Goal: Information Seeking & Learning: Learn about a topic

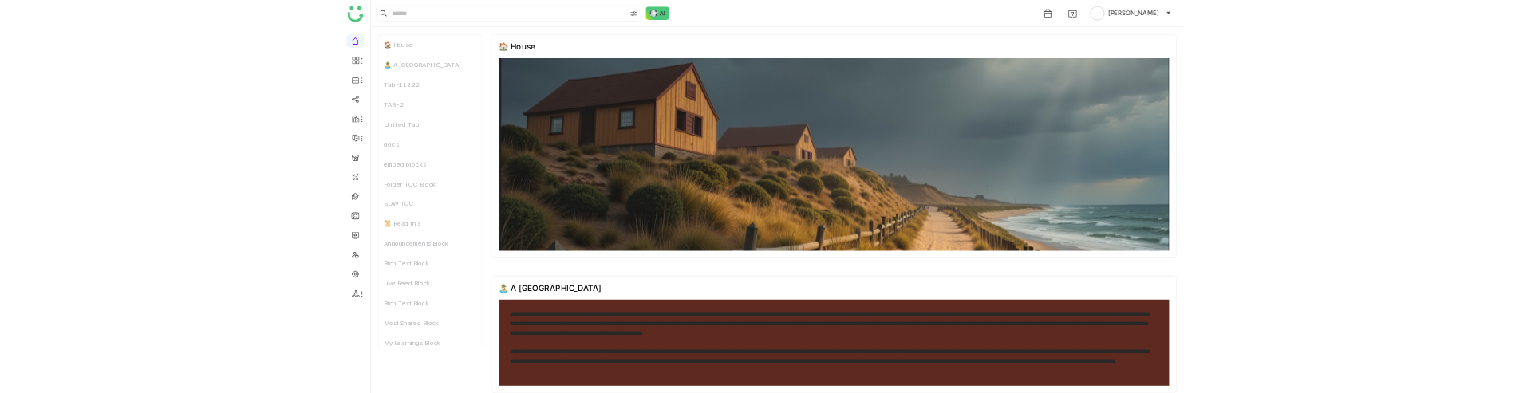
scroll to position [32, 0]
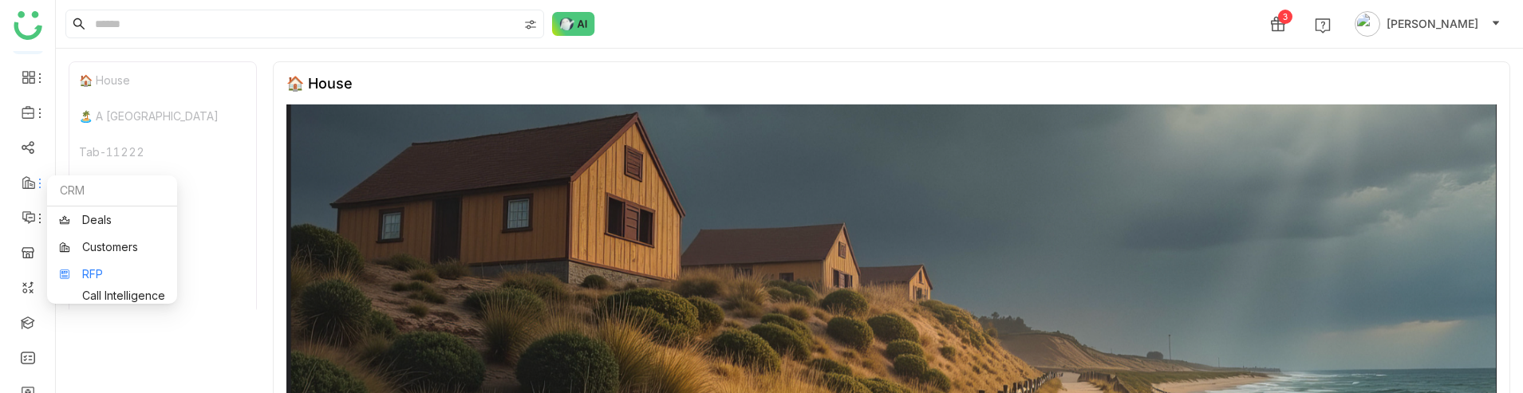
click at [92, 278] on link "RFP" at bounding box center [112, 274] width 106 height 11
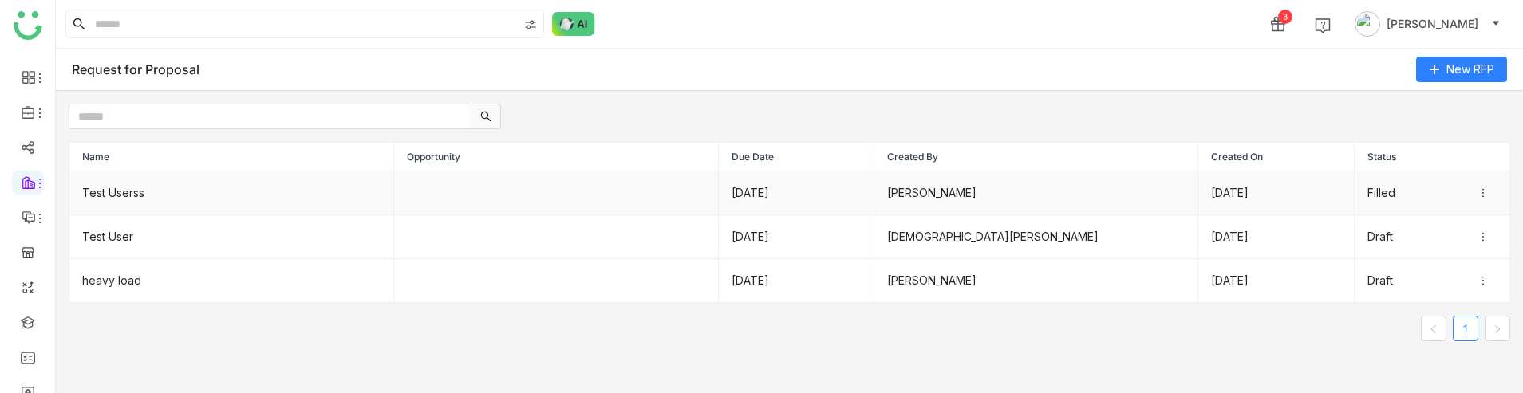
click at [1298, 195] on td "12/08/2025" at bounding box center [1276, 194] width 156 height 44
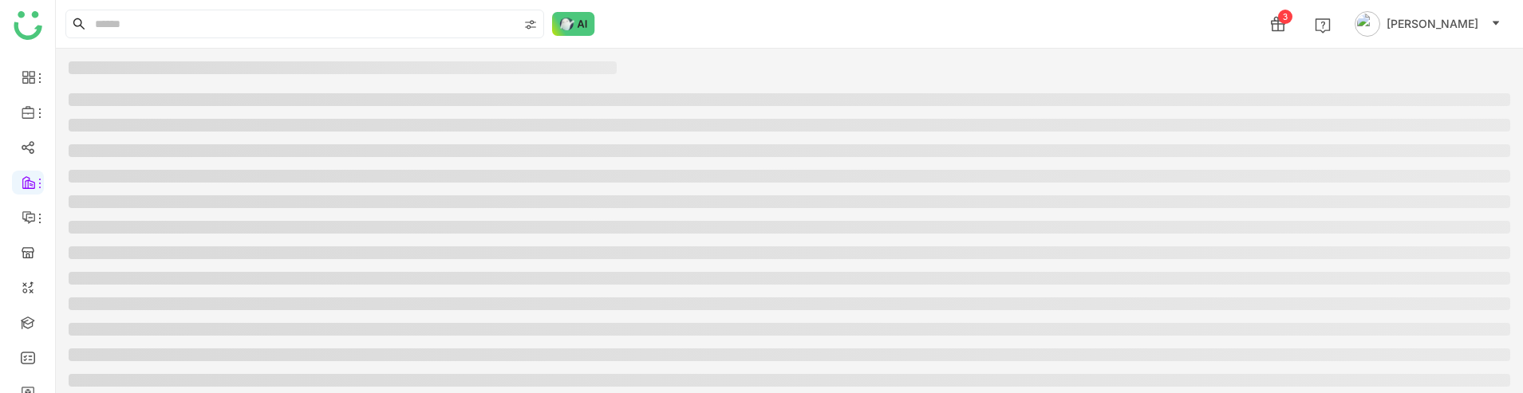
click at [1489, 196] on li at bounding box center [790, 201] width 1442 height 13
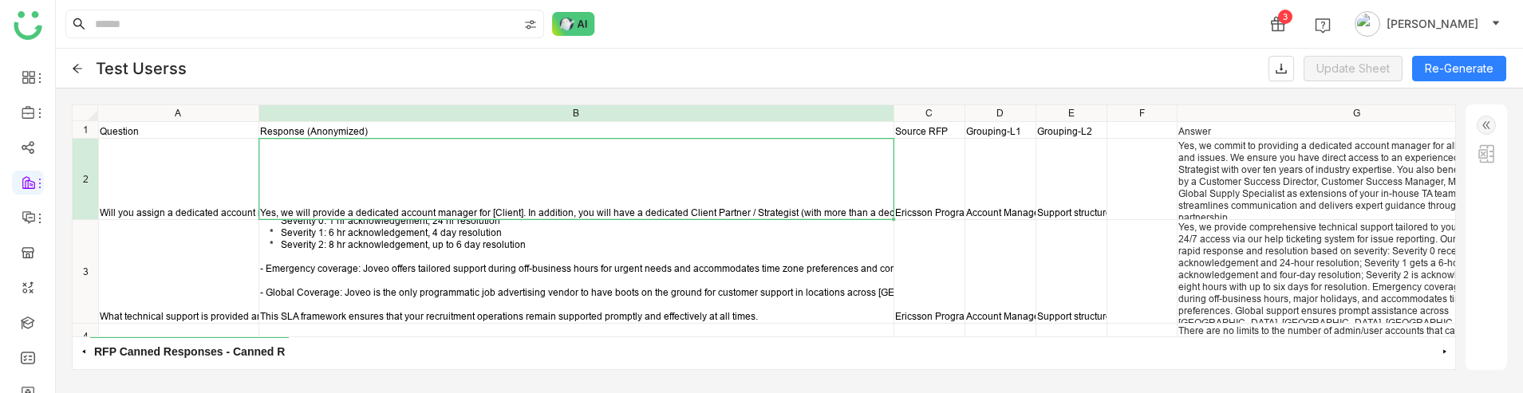
click at [606, 180] on div "Yes, we will provide a dedicated account manager for [Client]. In addition, you…" at bounding box center [576, 179] width 634 height 81
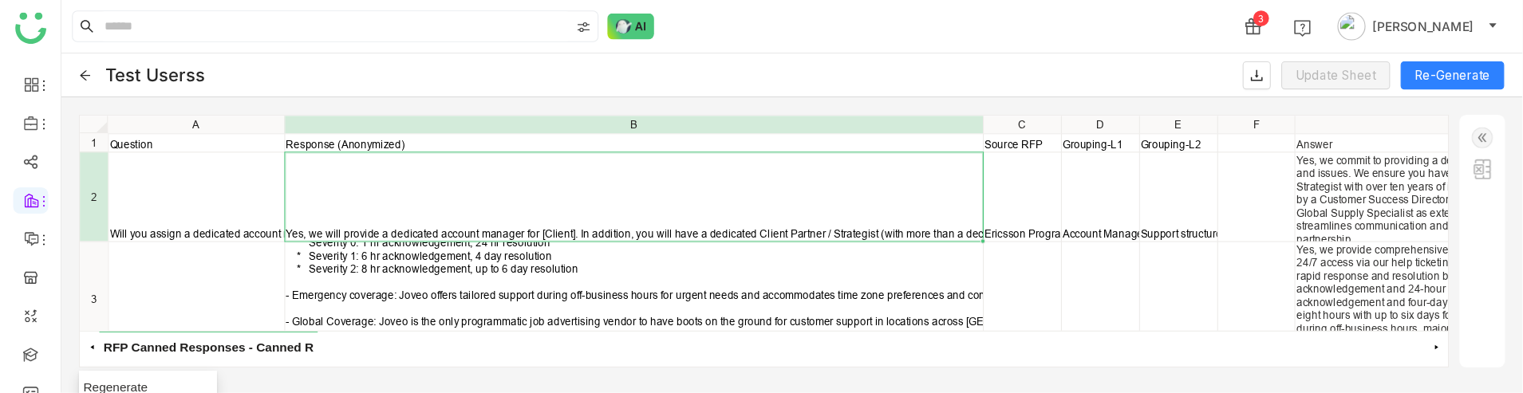
scroll to position [32, 0]
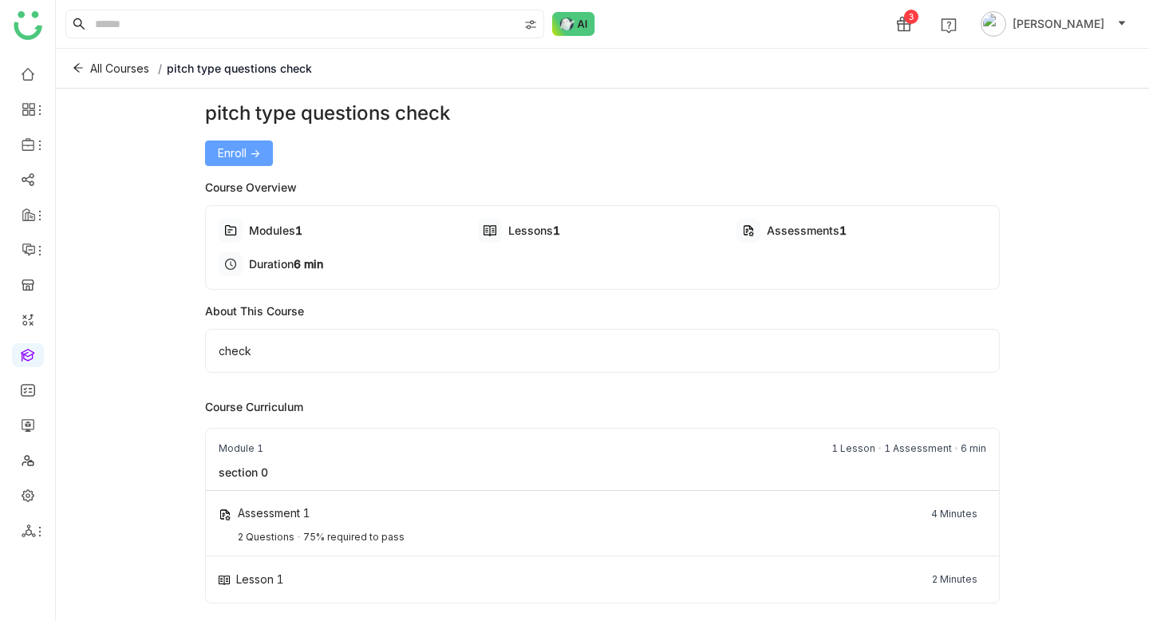
click at [246, 158] on span "Enroll ->" at bounding box center [239, 153] width 42 height 18
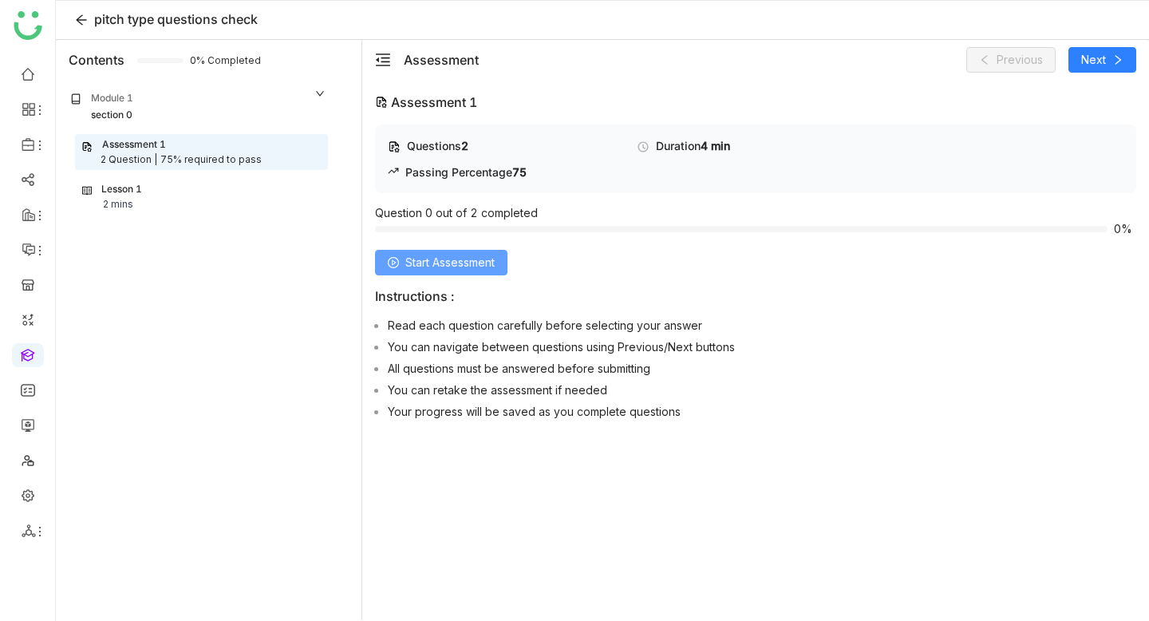
click at [491, 264] on span "Start Assessment" at bounding box center [449, 263] width 89 height 18
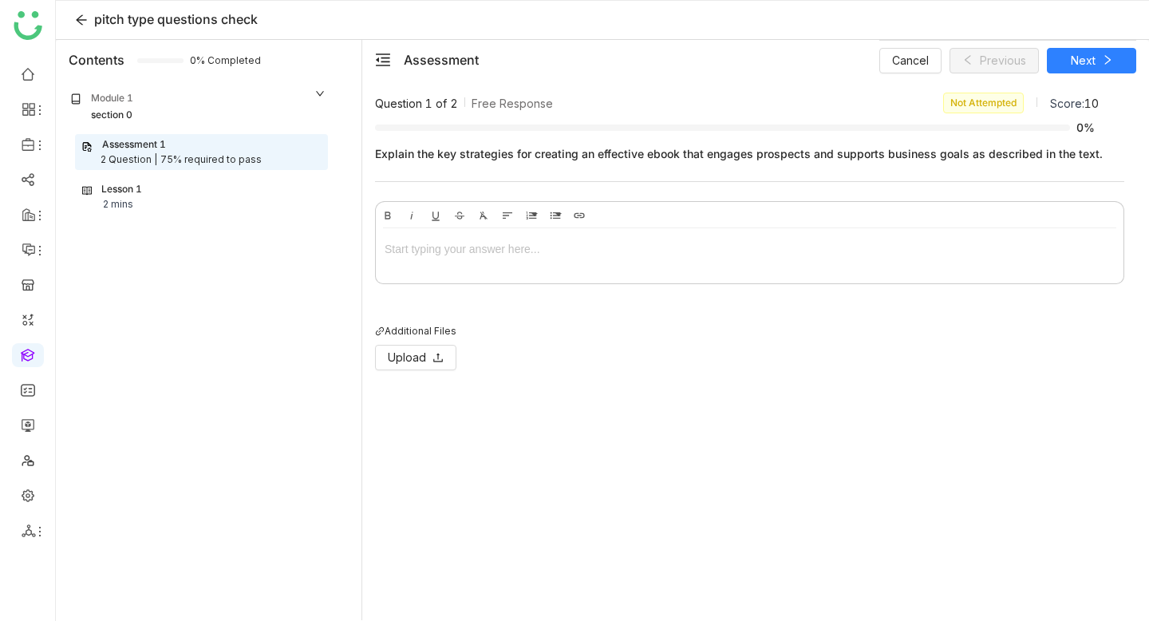
click at [491, 260] on div at bounding box center [750, 252] width 748 height 48
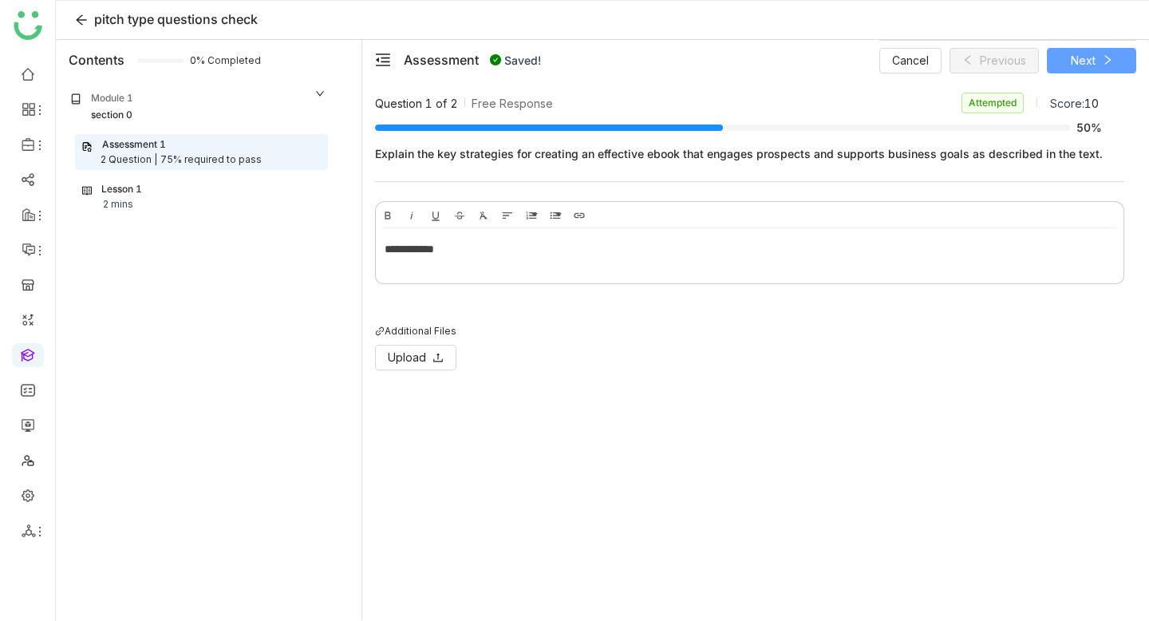
click at [1075, 67] on span "Next" at bounding box center [1083, 61] width 25 height 18
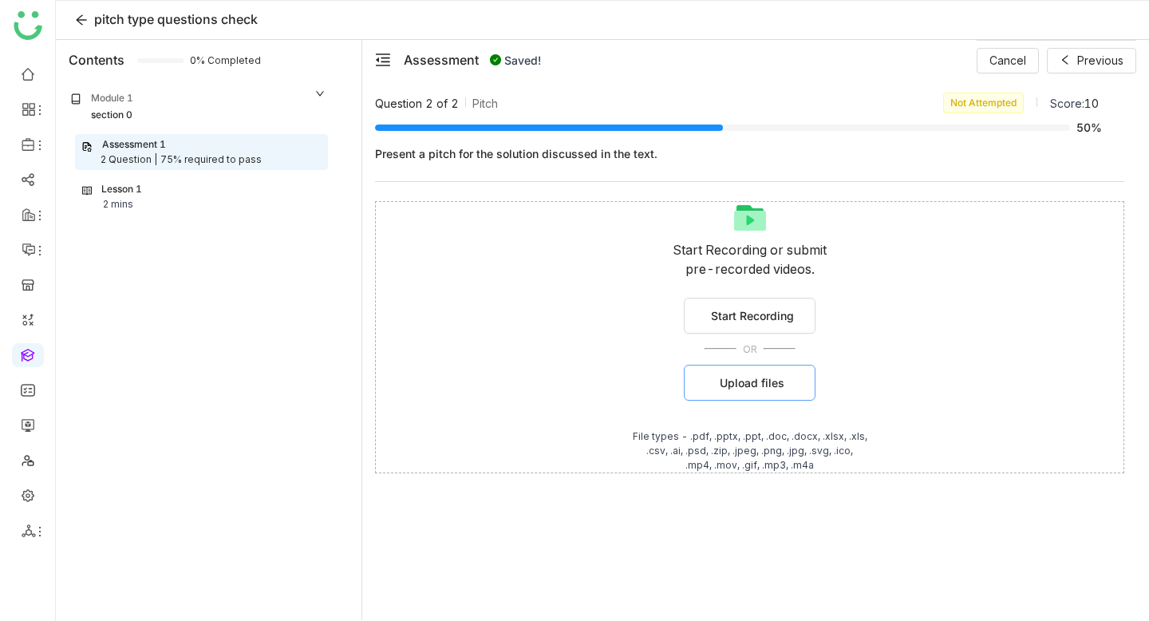
click at [726, 381] on span "Upload files" at bounding box center [752, 382] width 65 height 17
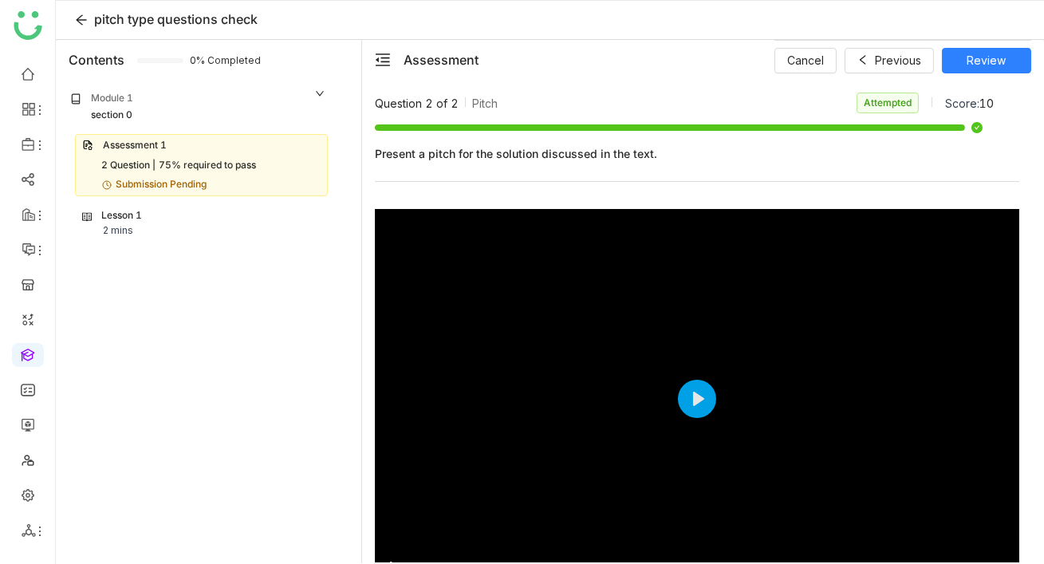
click at [170, 217] on div "Lesson 1 2 mins" at bounding box center [201, 223] width 239 height 30
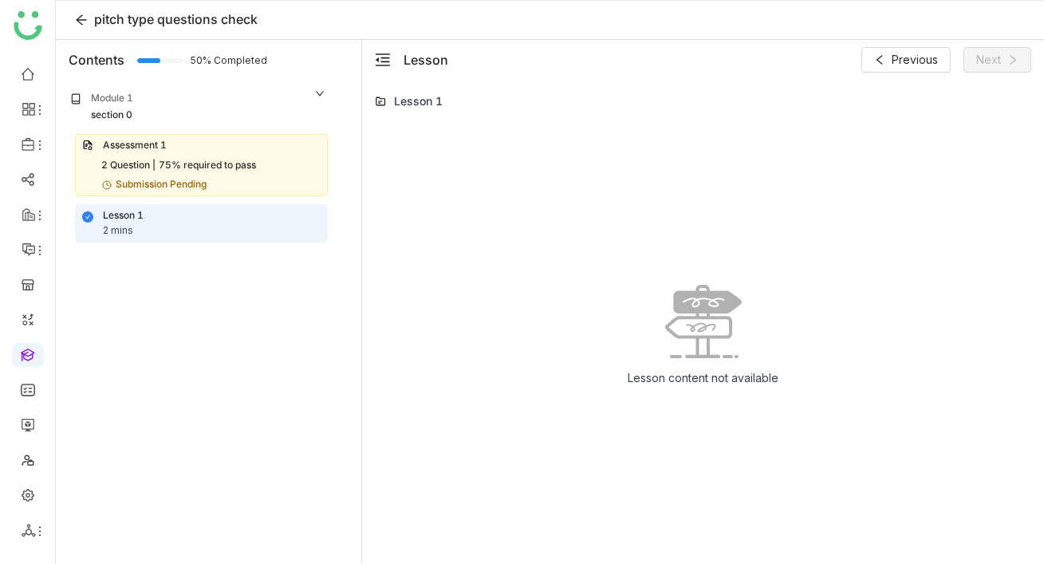
click at [179, 173] on div "Assessment 1 2 Question | 75% required to pass Submission Pending" at bounding box center [201, 165] width 253 height 63
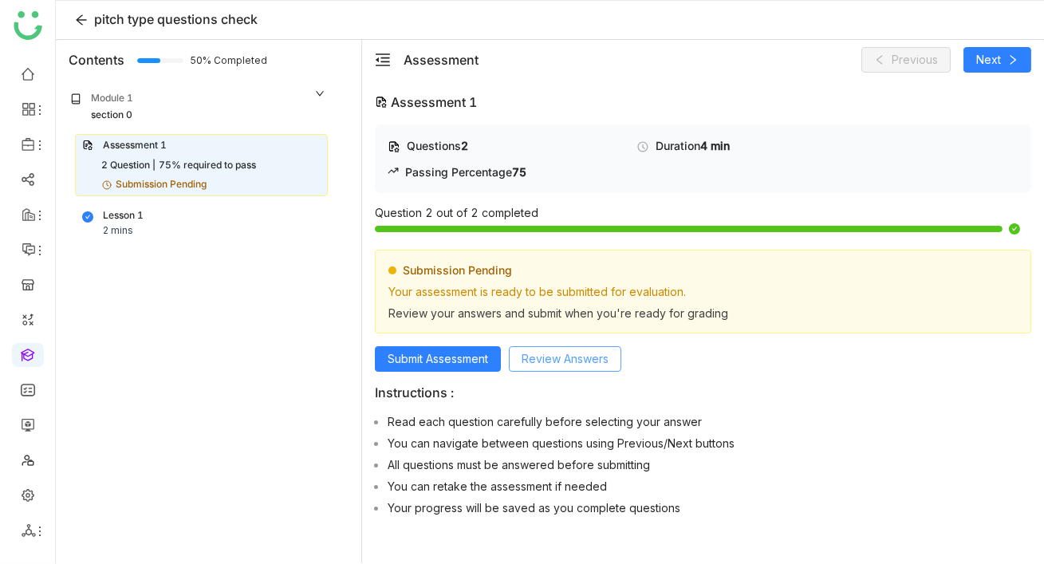
click at [617, 351] on button "Review Answers" at bounding box center [565, 359] width 112 height 26
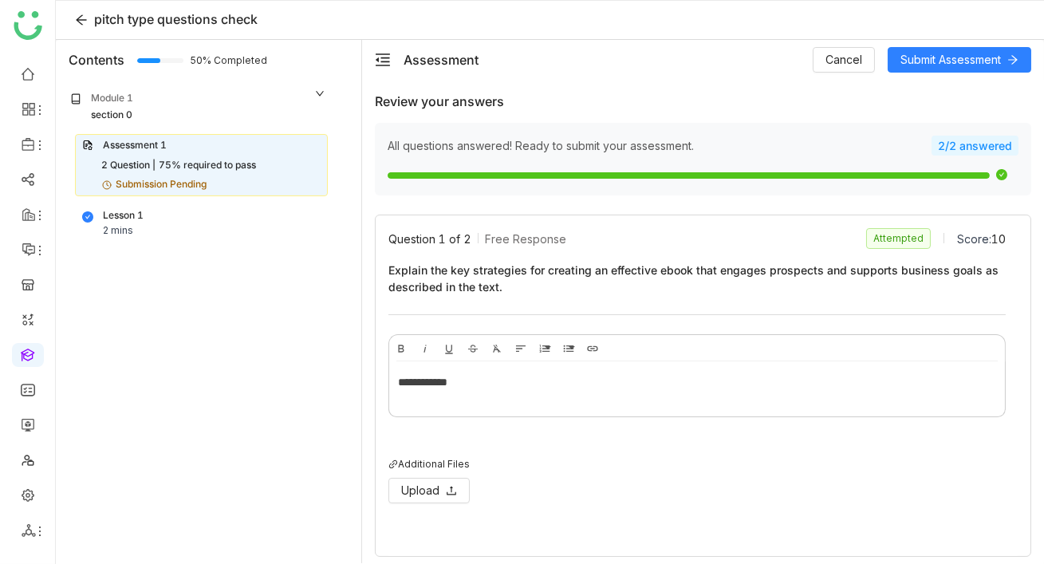
click at [611, 389] on div "**********" at bounding box center [703, 382] width 610 height 18
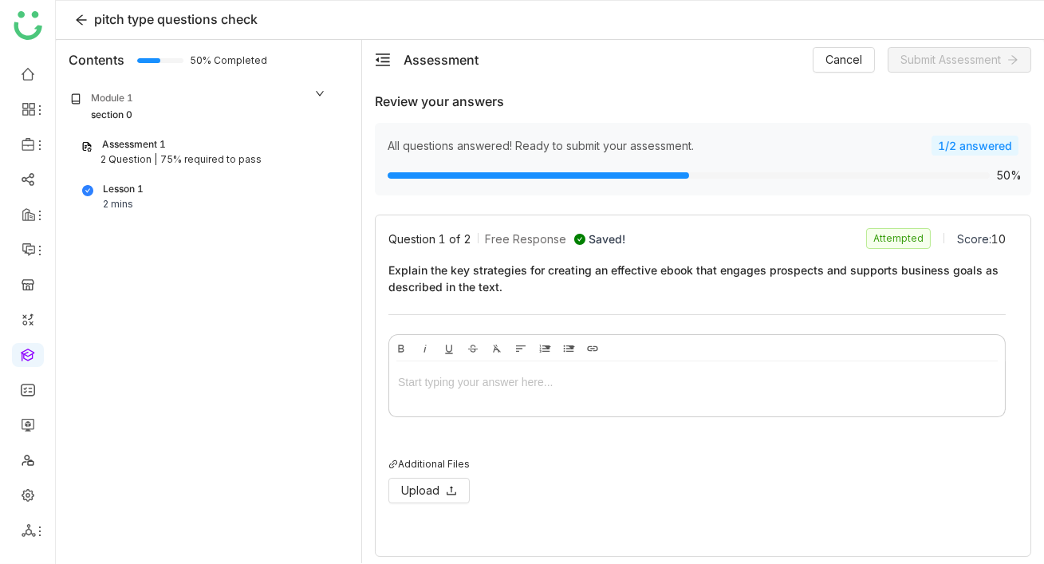
click at [141, 141] on div "Assessment 1" at bounding box center [134, 144] width 64 height 15
click at [155, 162] on div "2 Question |" at bounding box center [129, 159] width 57 height 15
click at [855, 65] on span "Cancel" at bounding box center [844, 60] width 37 height 18
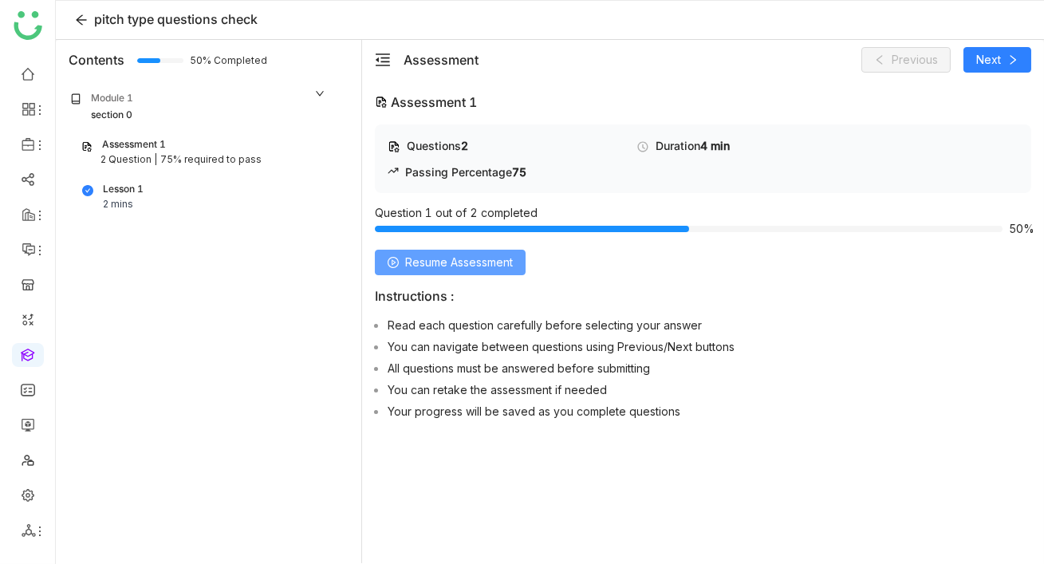
click at [505, 265] on span "Resume Assessment" at bounding box center [459, 263] width 108 height 18
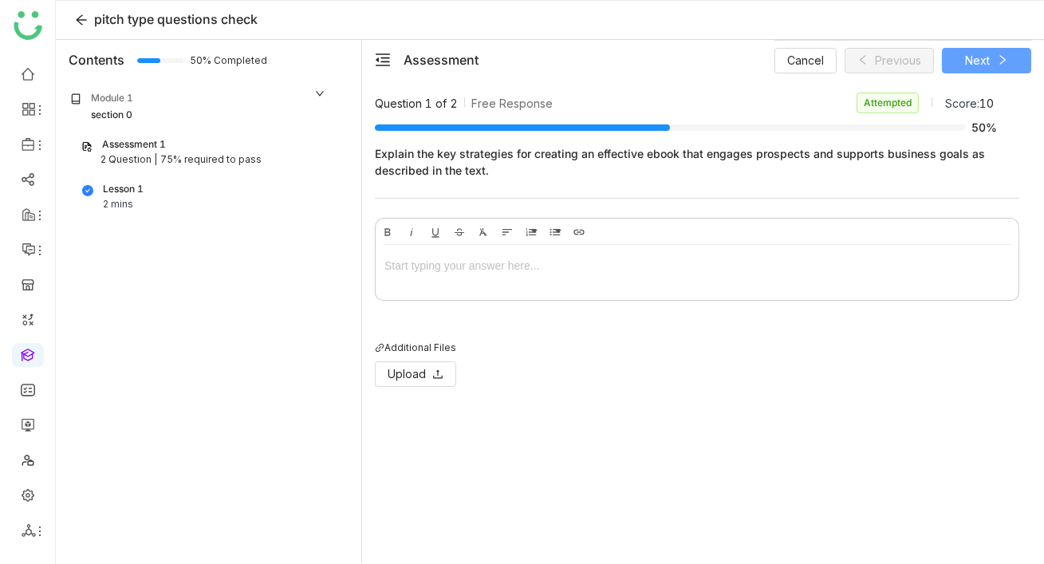
click at [998, 62] on icon at bounding box center [1002, 59] width 11 height 11
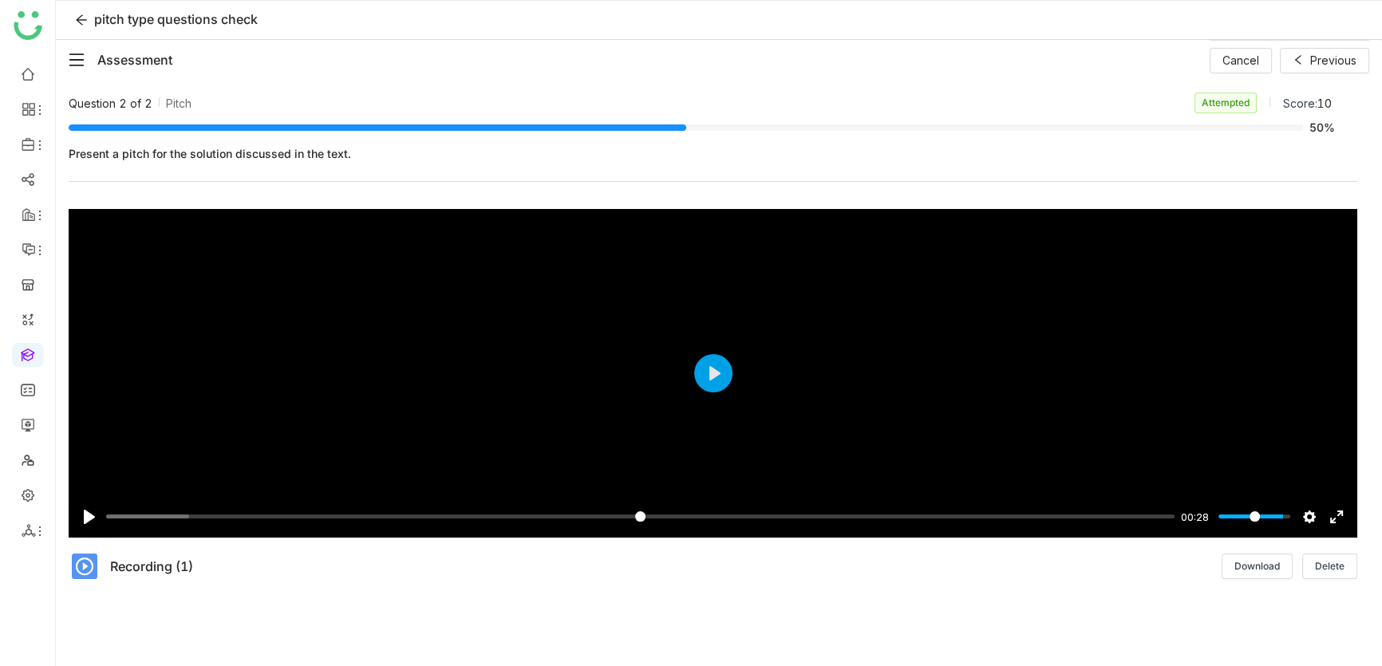
click at [73, 57] on icon "menu-fold" at bounding box center [77, 60] width 16 height 16
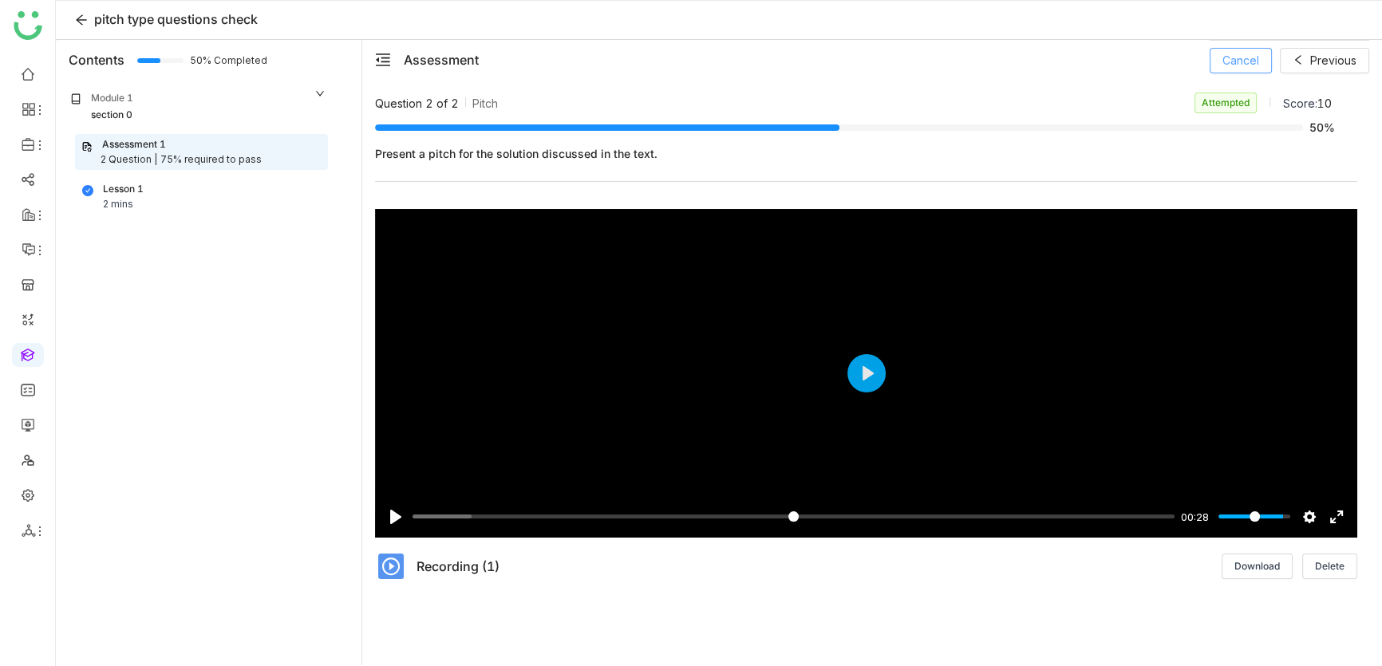
click at [1238, 67] on span "Cancel" at bounding box center [1240, 61] width 37 height 18
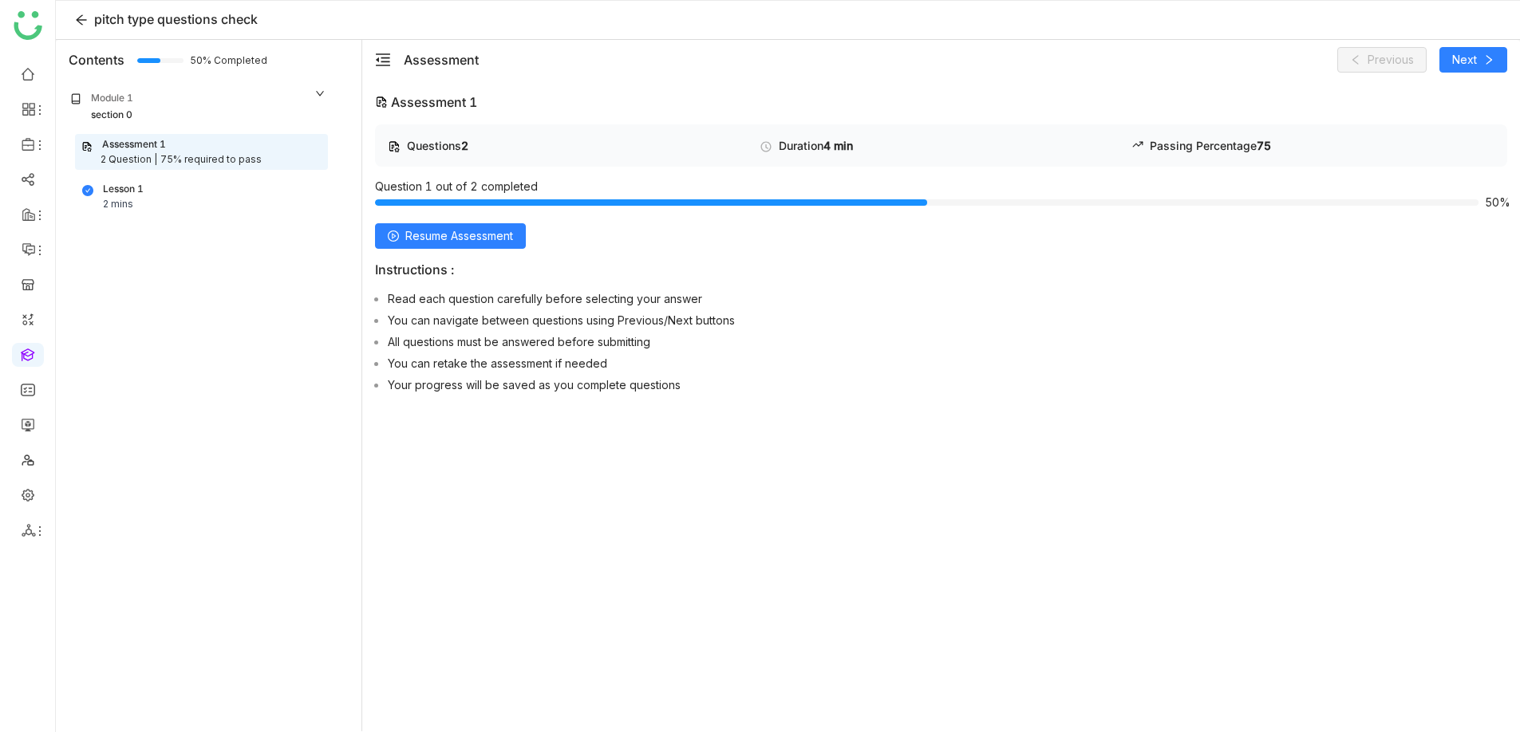
click at [1359, 287] on div "Instructions : Read each question carefully before selecting your answer You ca…" at bounding box center [941, 331] width 1132 height 138
click at [454, 234] on span "Resume Assessment" at bounding box center [459, 236] width 108 height 18
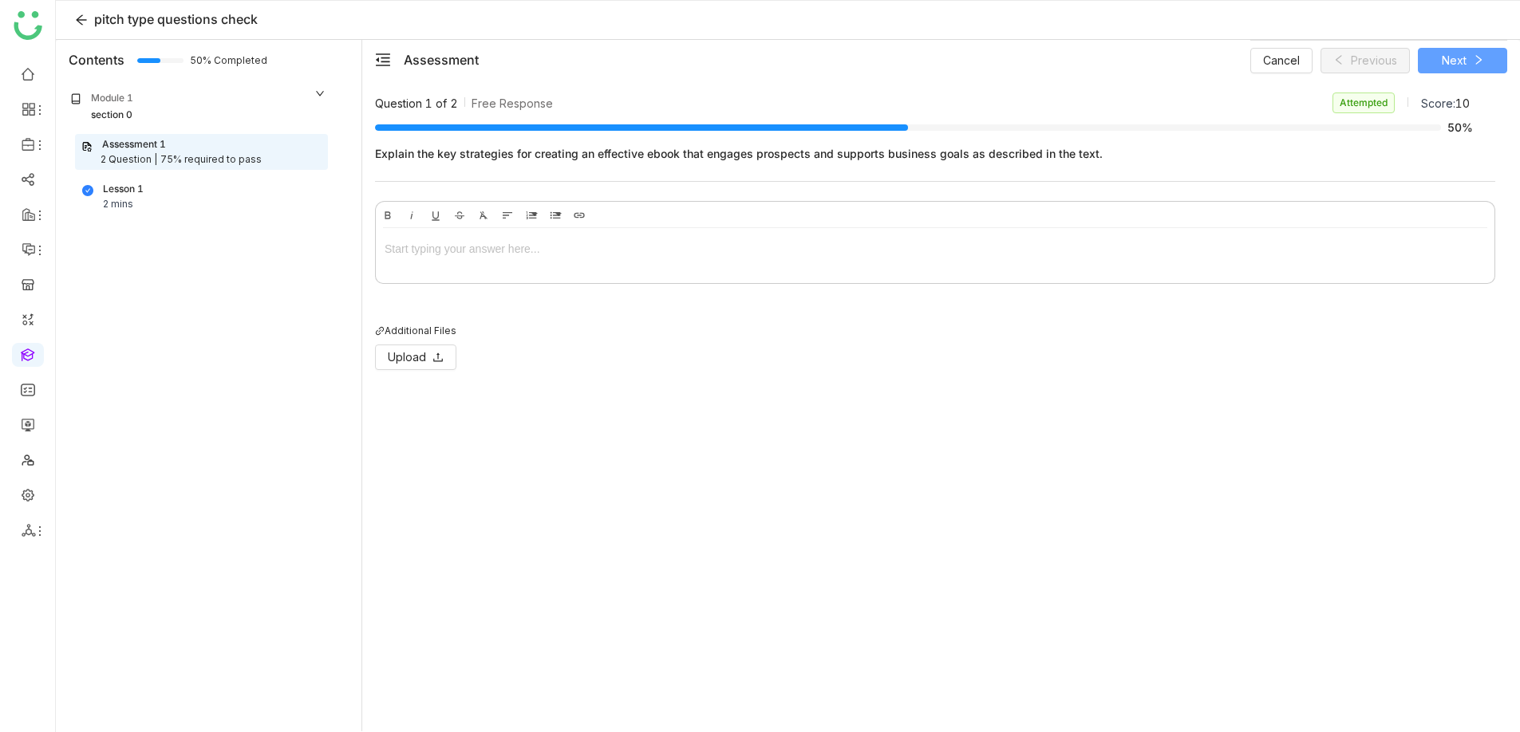
click at [1434, 63] on button "Next" at bounding box center [1462, 61] width 89 height 26
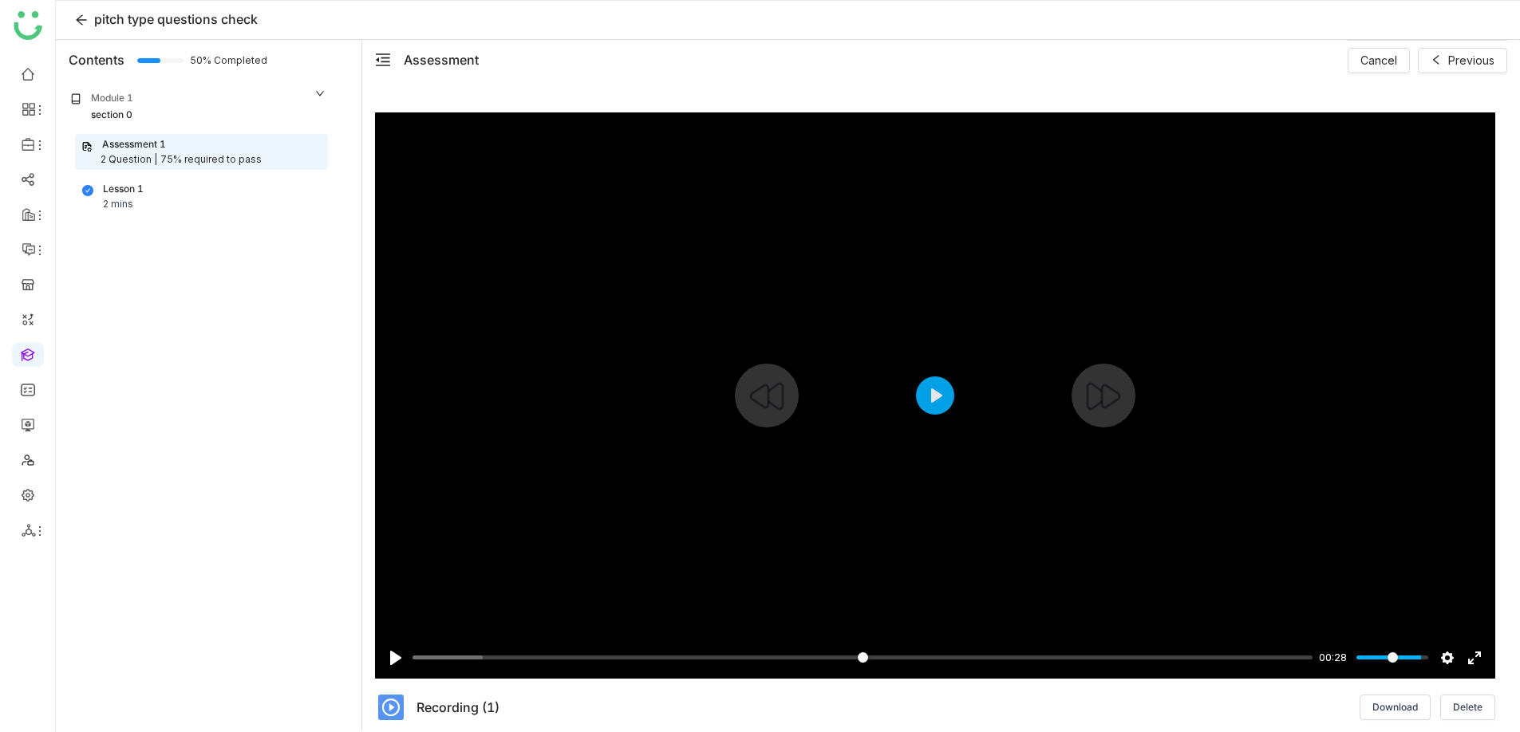
scroll to position [102, 0]
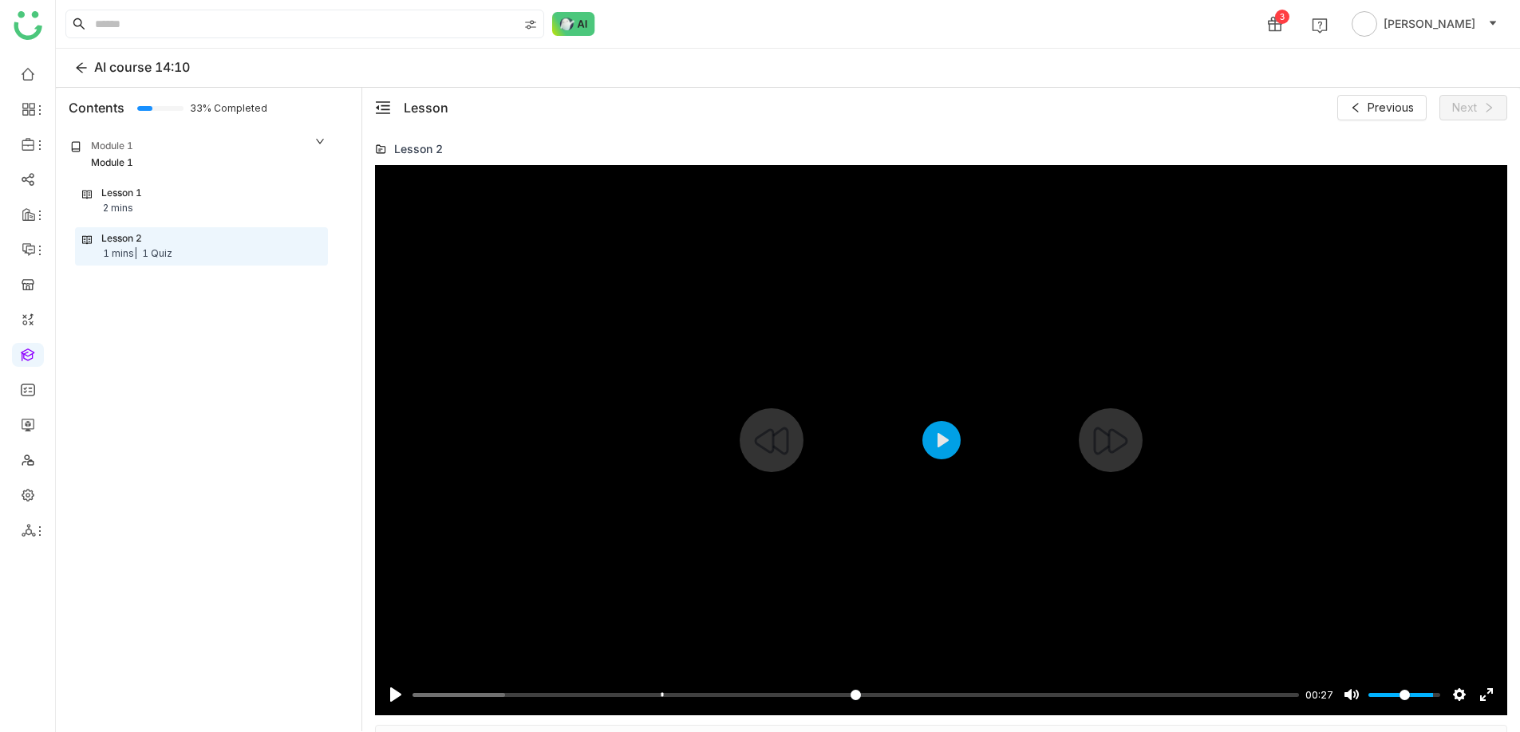
scroll to position [55, 0]
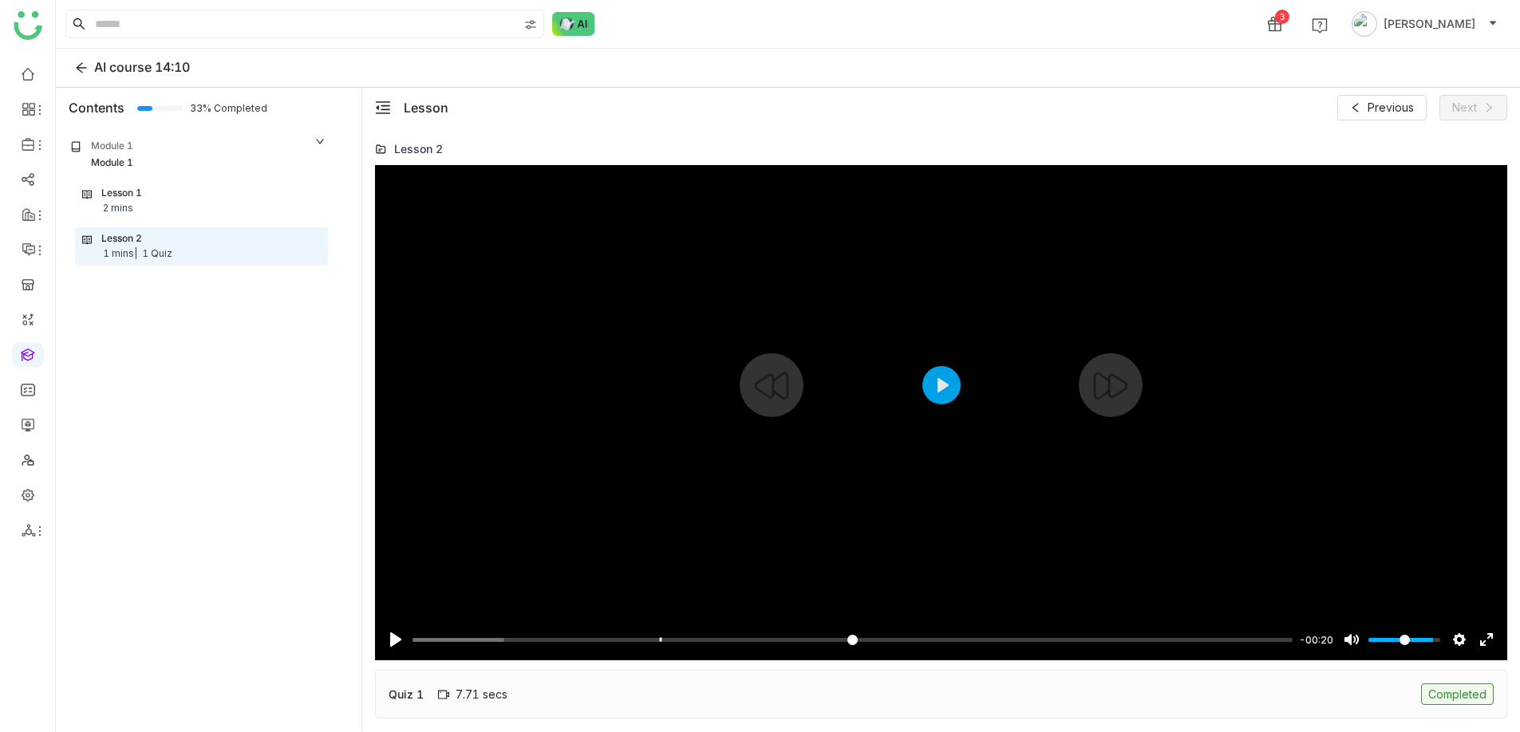
type input "*****"
click at [643, 680] on div "Quiz 1 7.71 secs Completed" at bounding box center [941, 694] width 1132 height 49
